Goal: Task Accomplishment & Management: Complete application form

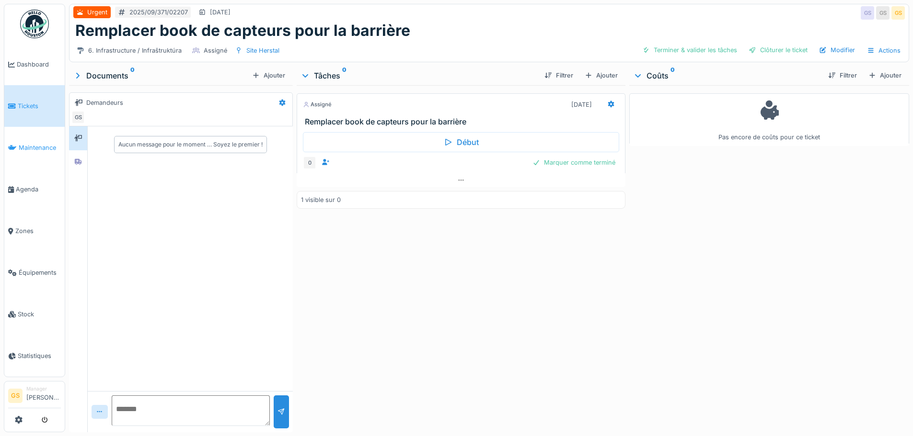
scroll to position [7, 0]
click at [19, 103] on span "Tickets" at bounding box center [39, 106] width 43 height 9
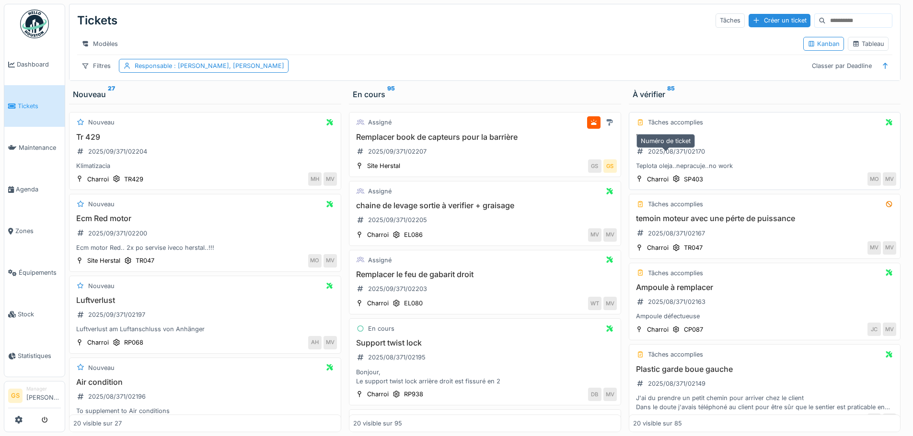
click at [663, 156] on div "2025/08/371/02170" at bounding box center [676, 151] width 57 height 9
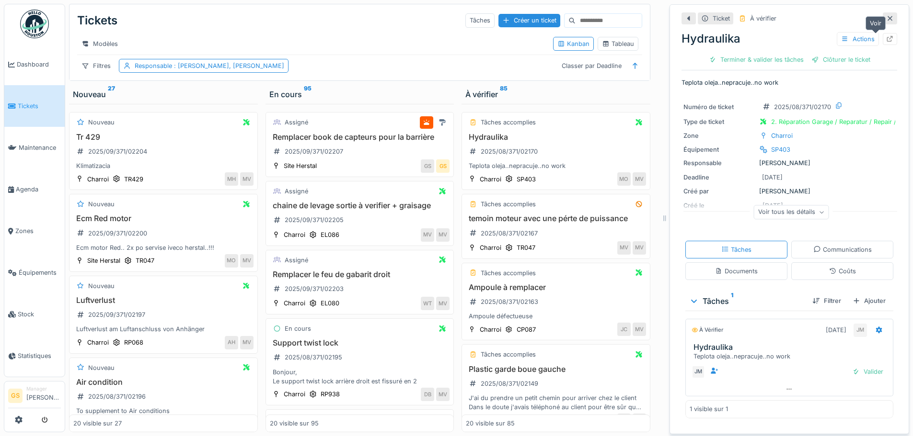
click at [886, 36] on icon at bounding box center [890, 39] width 8 height 6
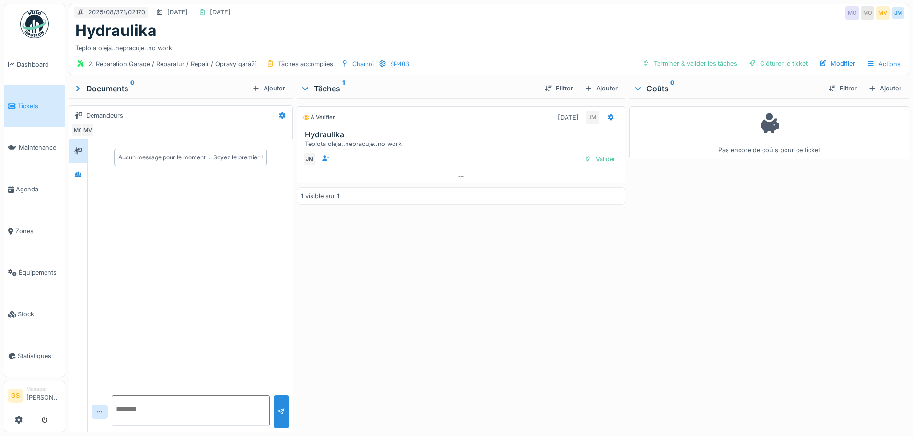
click at [30, 106] on span "Tickets" at bounding box center [39, 106] width 43 height 9
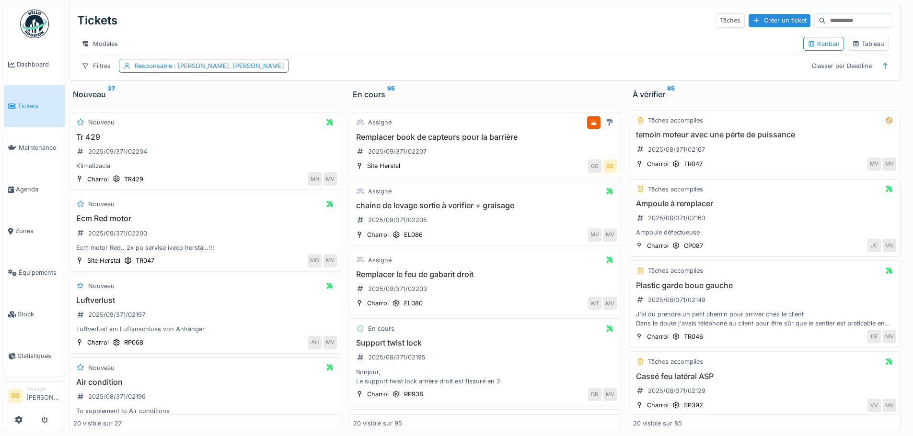
scroll to position [96, 0]
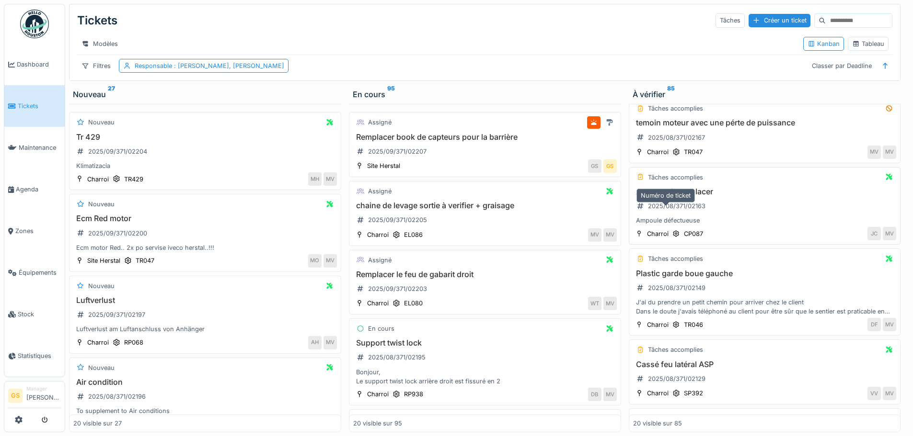
click at [667, 210] on div "2025/08/371/02163" at bounding box center [676, 206] width 57 height 9
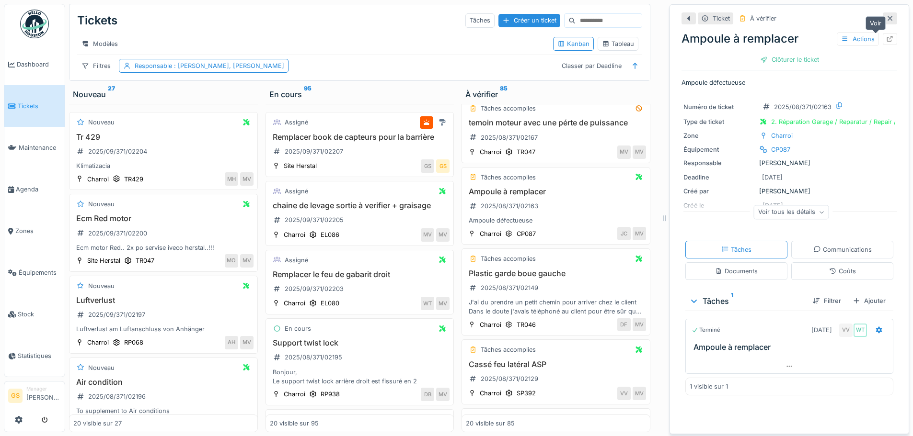
click at [887, 38] on icon at bounding box center [890, 39] width 6 height 6
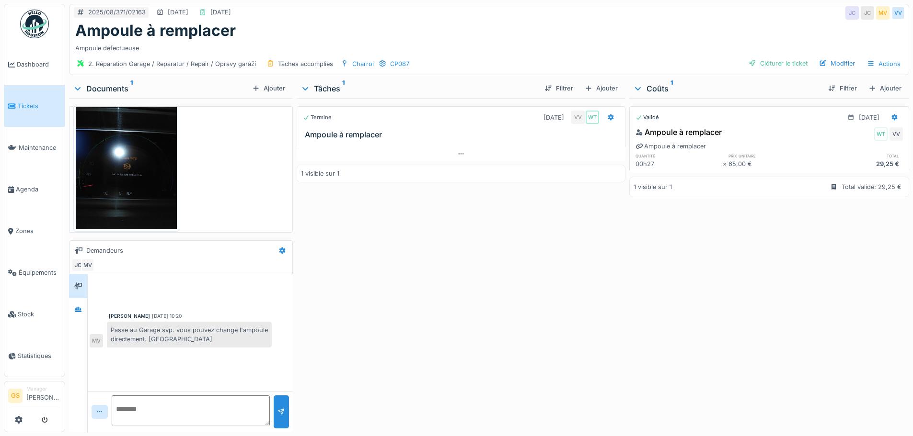
scroll to position [32, 0]
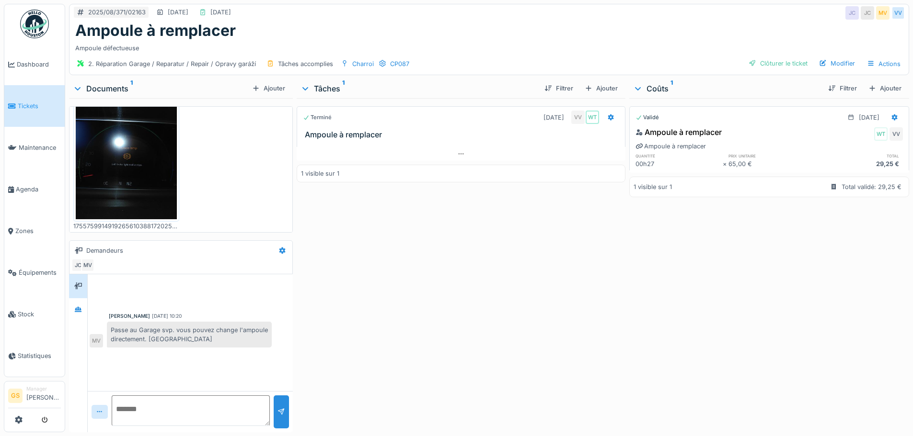
click at [25, 106] on span "Tickets" at bounding box center [39, 106] width 43 height 9
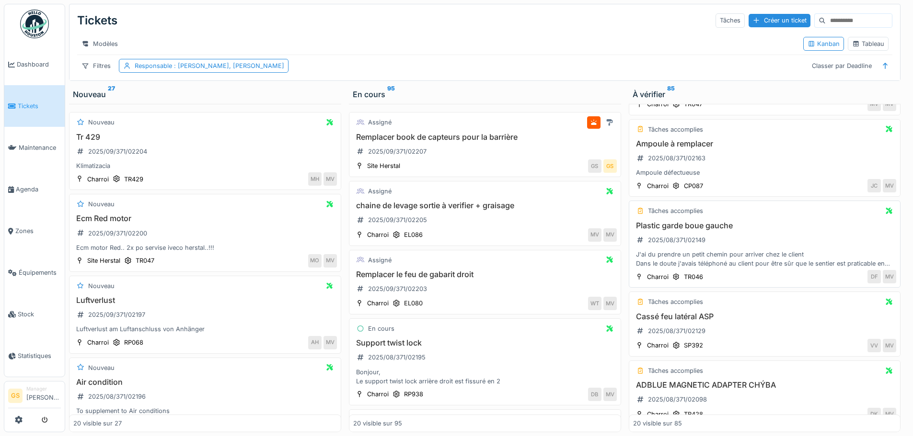
scroll to position [192, 0]
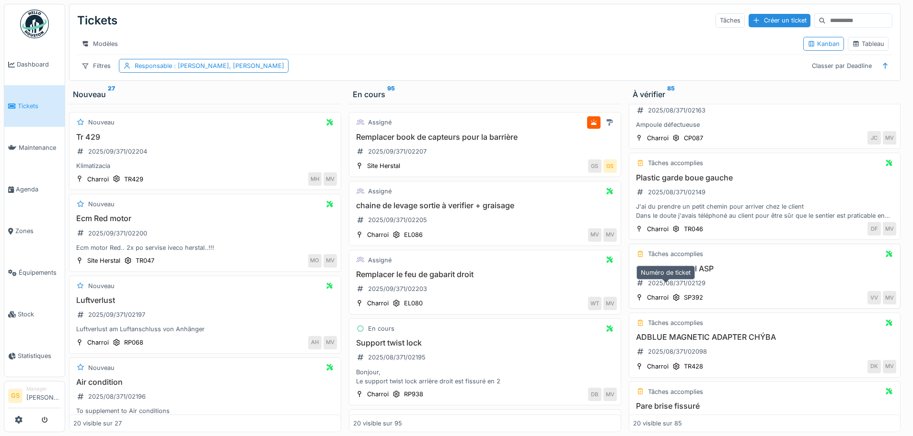
click at [665, 288] on div "2025/08/371/02129" at bounding box center [676, 283] width 57 height 9
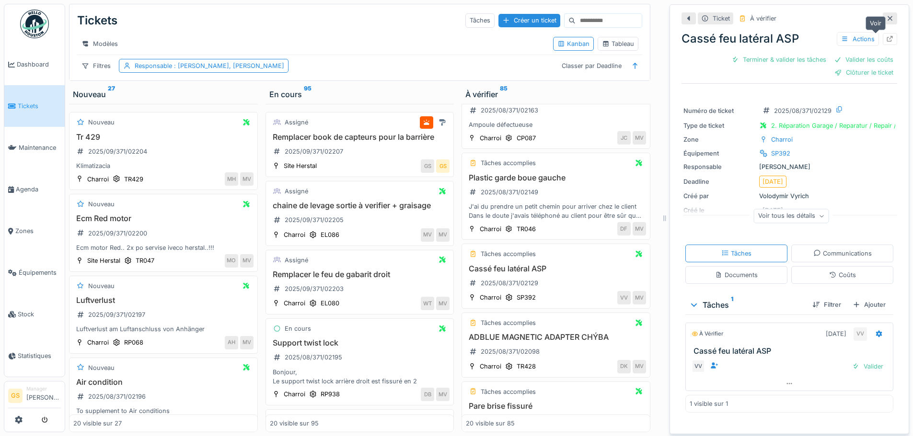
click at [886, 37] on icon at bounding box center [890, 39] width 8 height 6
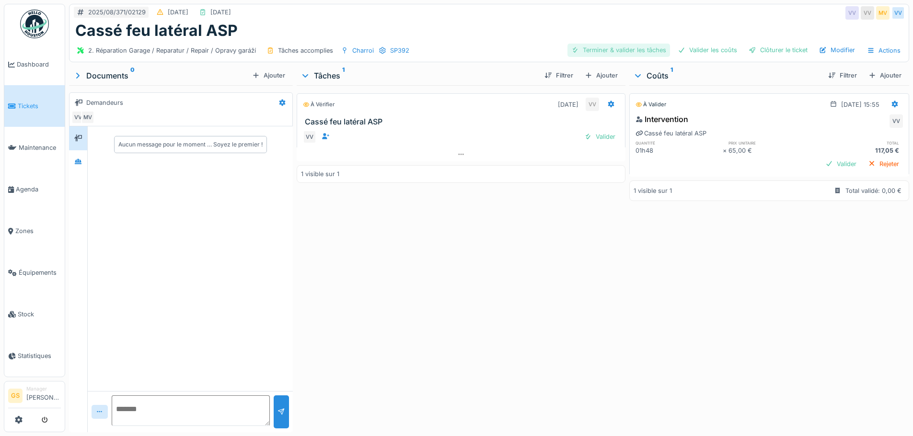
click at [643, 50] on div "Terminer & valider les tâches" at bounding box center [618, 50] width 103 height 13
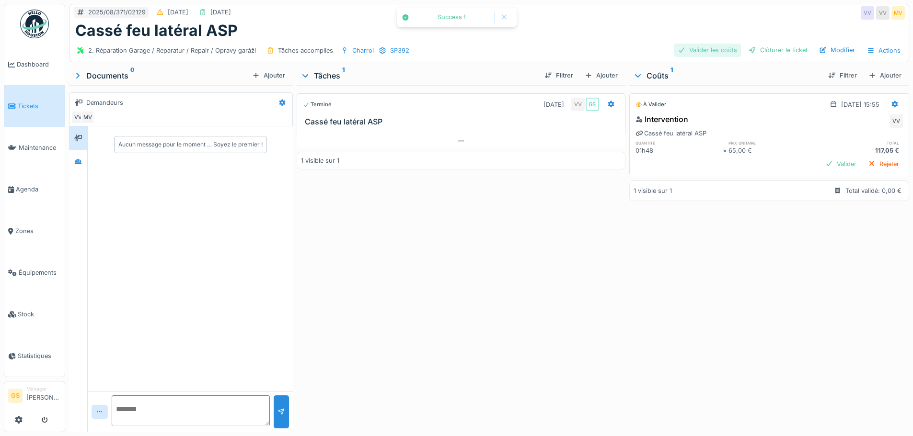
click at [688, 50] on div "Valider les coûts" at bounding box center [706, 50] width 67 height 13
click at [761, 50] on div "Clôturer le ticket" at bounding box center [777, 50] width 67 height 13
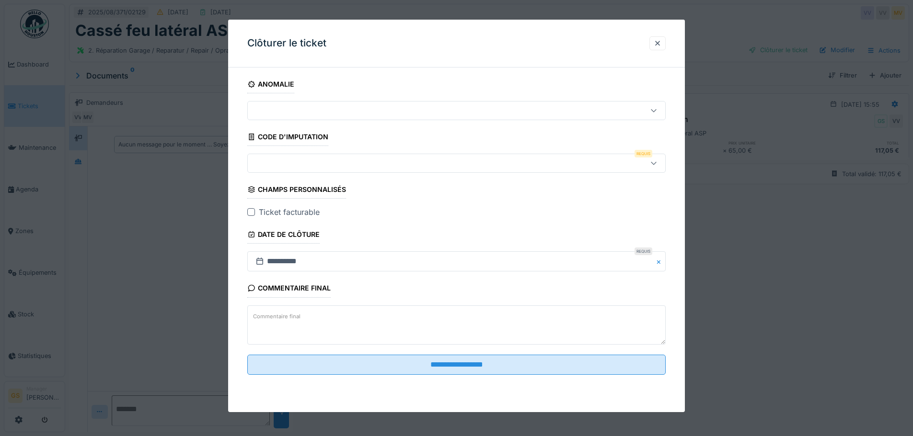
click at [282, 165] on div at bounding box center [431, 163] width 361 height 11
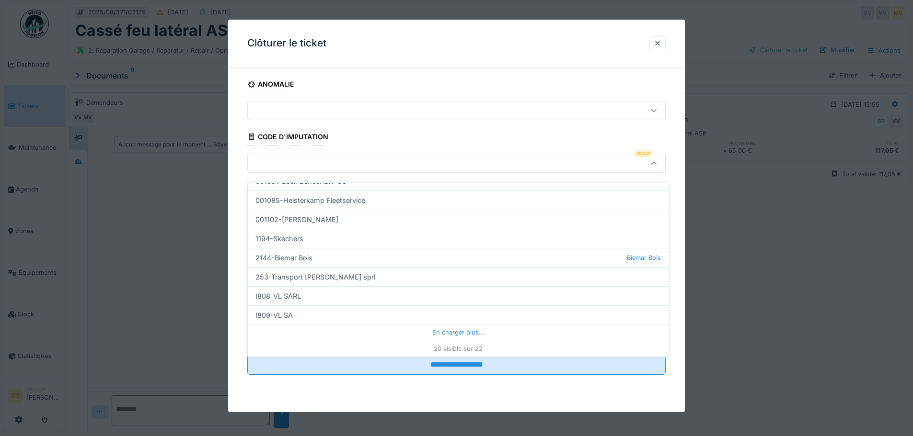
scroll to position [293, 0]
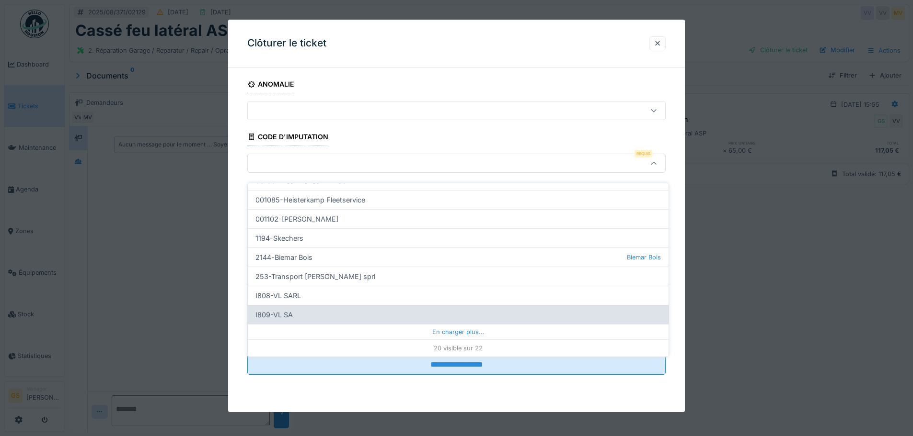
click at [287, 305] on div "I809-VL SA" at bounding box center [458, 314] width 421 height 19
type input "***"
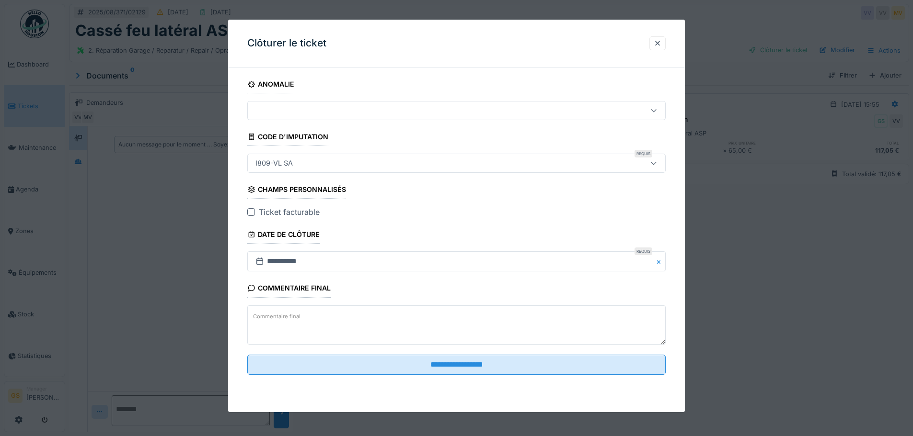
click at [250, 209] on div at bounding box center [251, 212] width 8 height 8
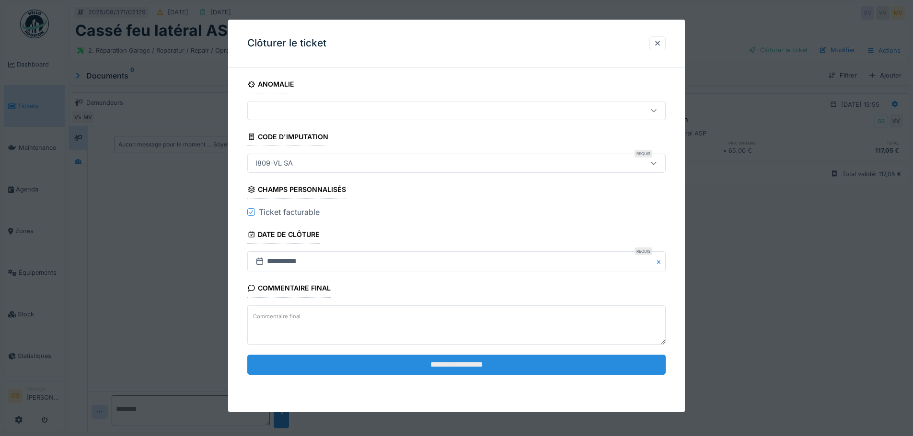
click at [407, 363] on input "**********" at bounding box center [456, 365] width 418 height 20
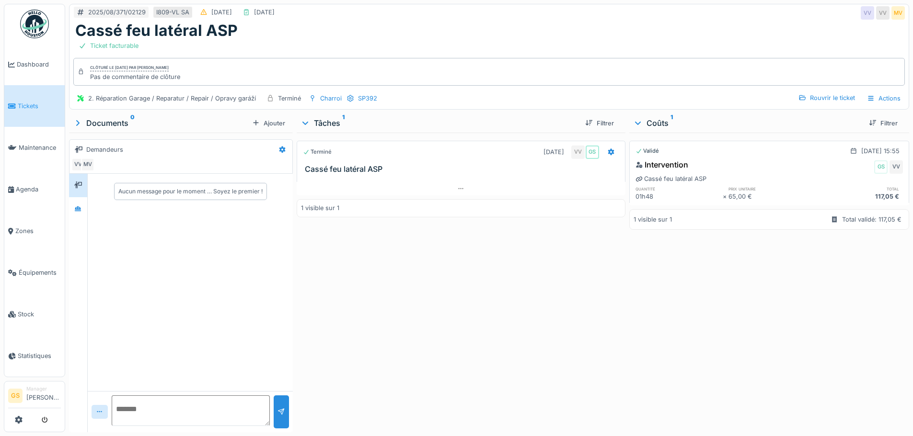
click at [20, 112] on link "Tickets" at bounding box center [34, 106] width 60 height 42
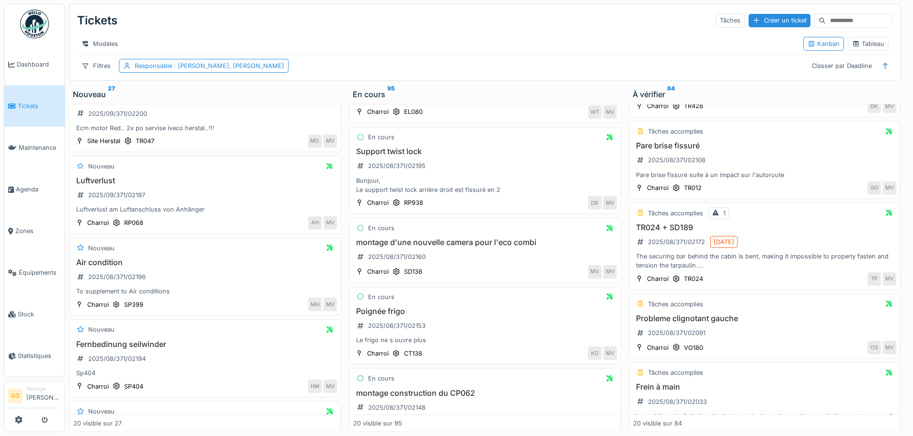
scroll to position [48, 0]
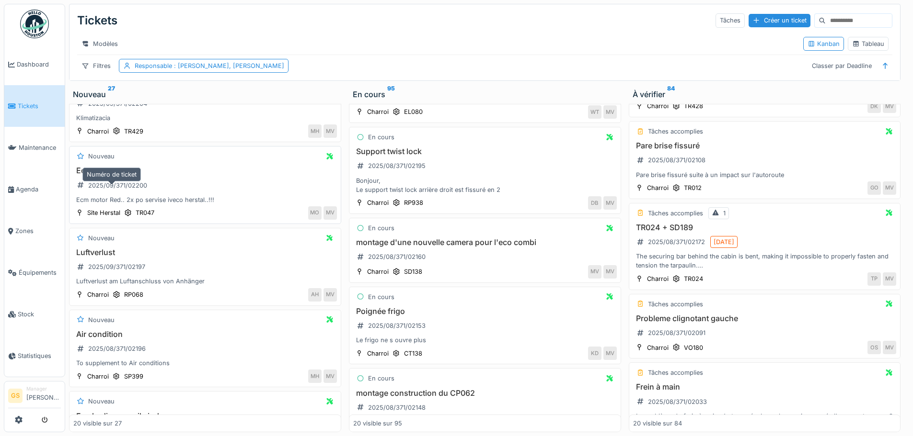
click at [113, 190] on div "2025/09/371/02200" at bounding box center [117, 185] width 59 height 9
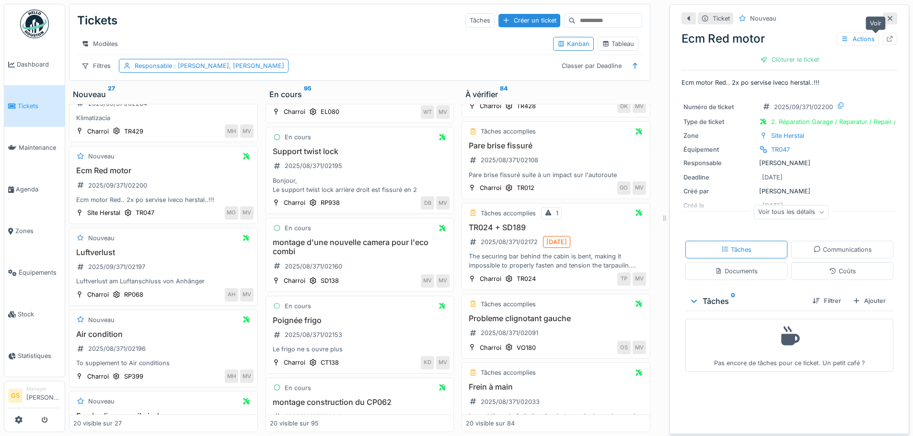
click at [887, 37] on icon at bounding box center [890, 39] width 6 height 6
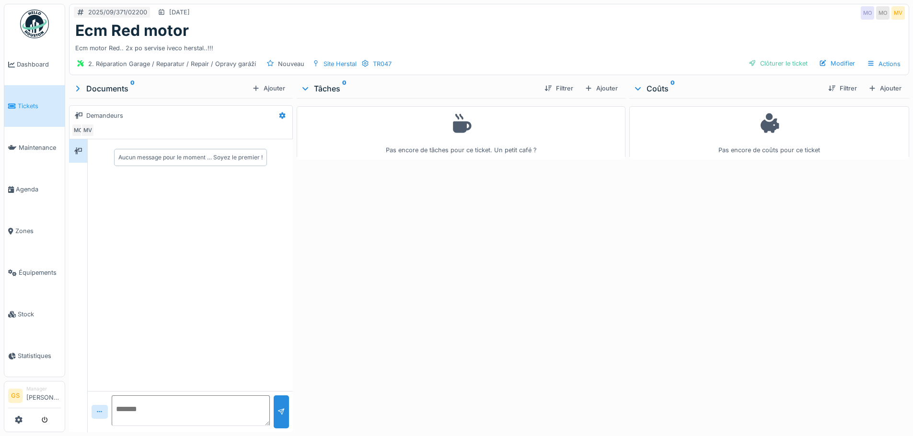
click at [21, 104] on span "Tickets" at bounding box center [39, 106] width 43 height 9
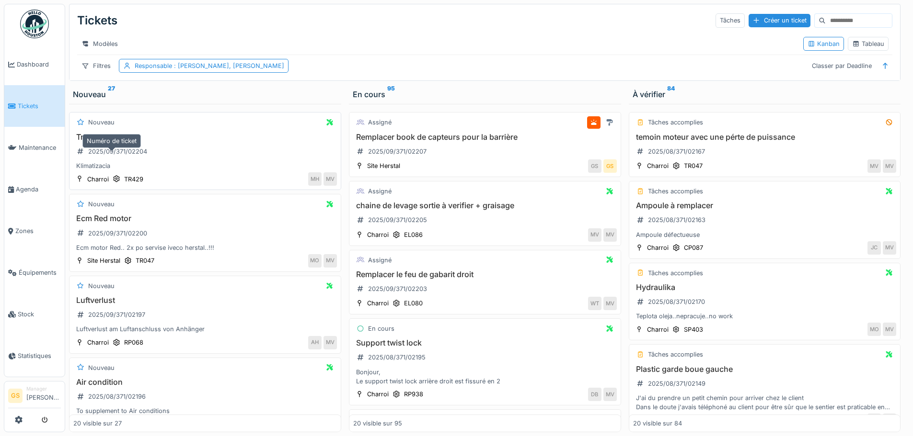
click at [105, 156] on div "2025/09/371/02204" at bounding box center [117, 151] width 59 height 9
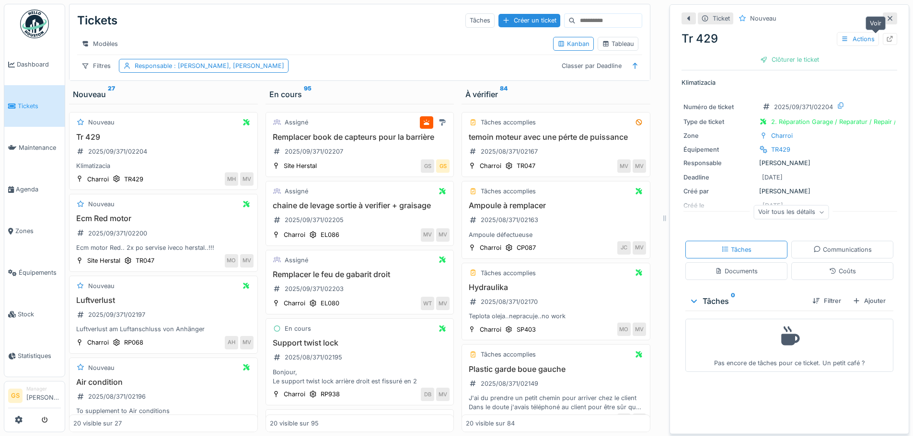
click at [882, 33] on div at bounding box center [889, 39] width 14 height 12
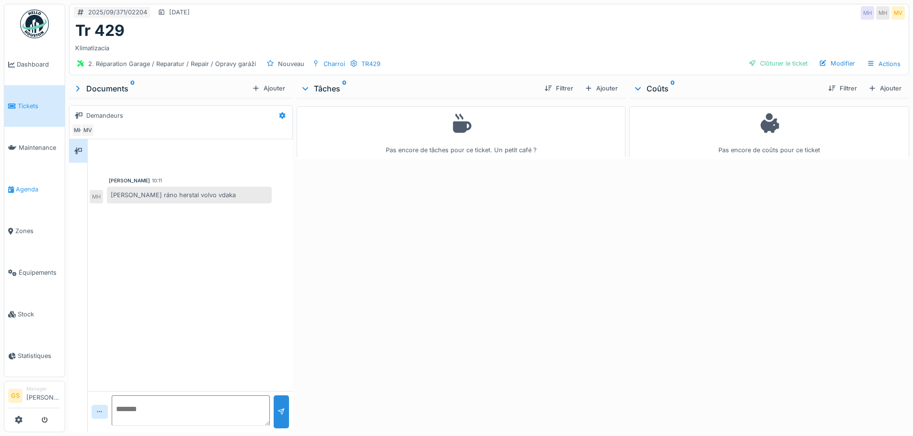
scroll to position [7, 0]
click at [13, 103] on icon at bounding box center [12, 106] width 8 height 7
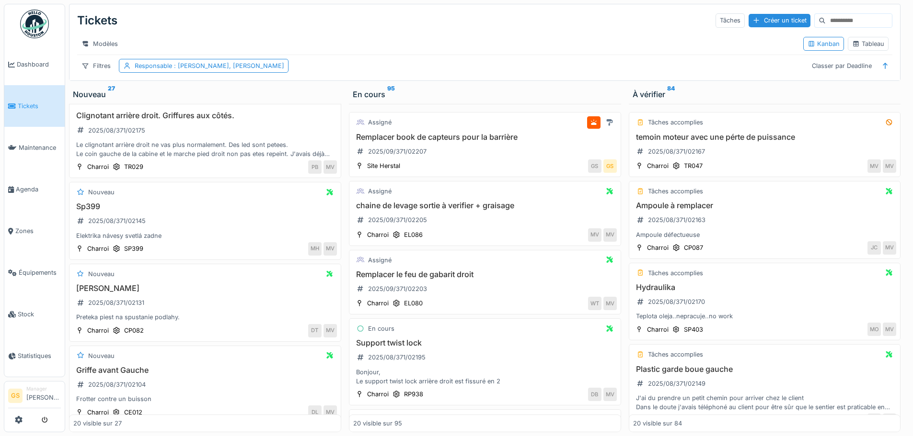
scroll to position [431, 0]
click at [28, 102] on span "Tickets" at bounding box center [39, 106] width 43 height 9
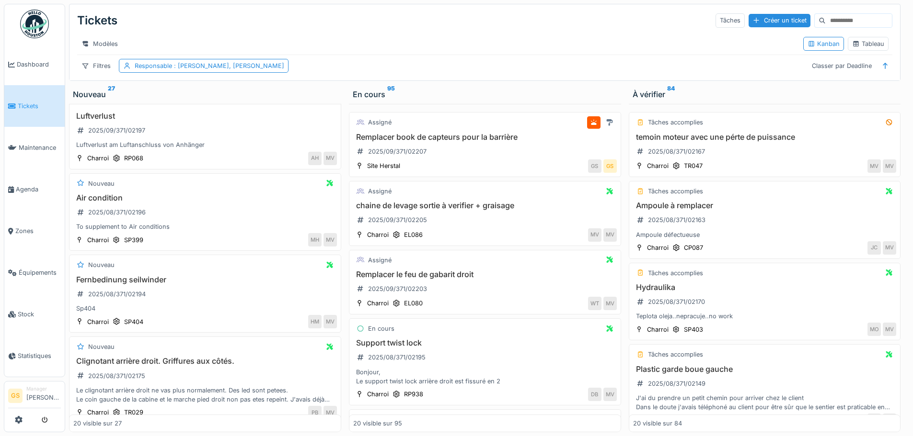
scroll to position [192, 0]
